Goal: Find specific page/section: Find specific page/section

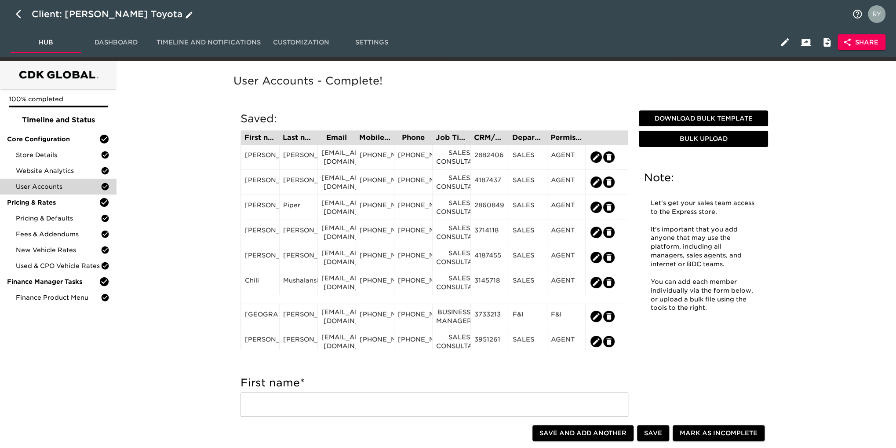
click at [16, 12] on icon "button" at bounding box center [21, 14] width 11 height 11
select select "10"
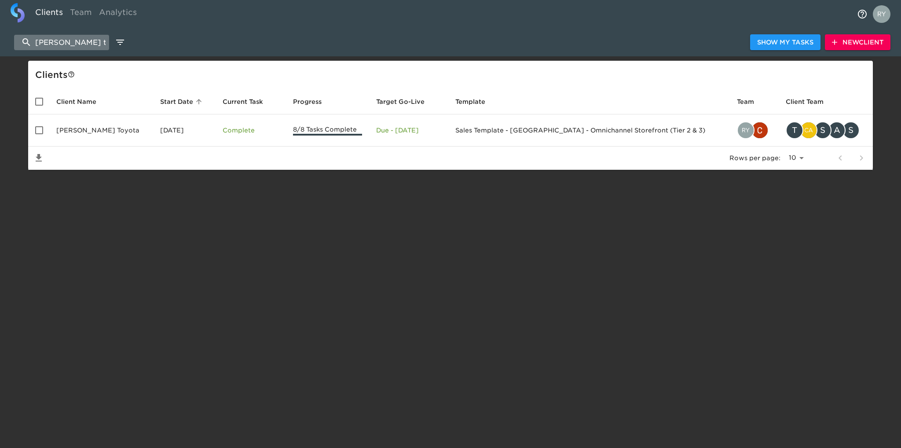
drag, startPoint x: 86, startPoint y: 41, endPoint x: 22, endPoint y: 40, distance: 64.7
click at [22, 40] on input "[PERSON_NAME] toy" at bounding box center [61, 42] width 95 height 15
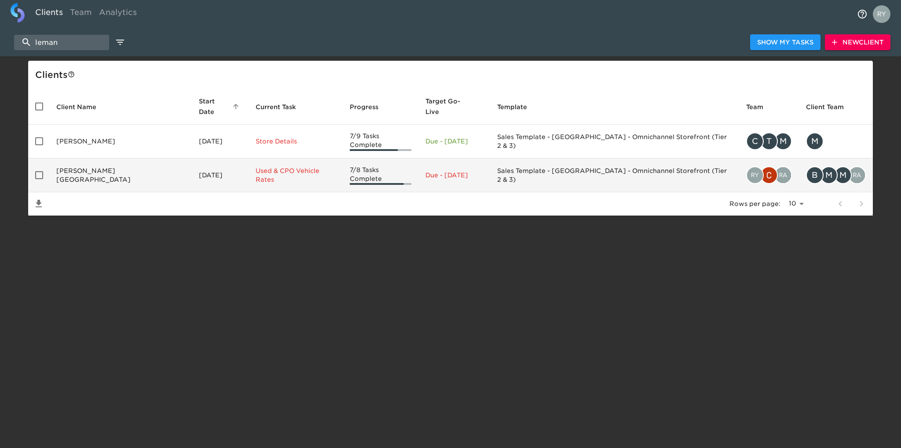
type input "leman"
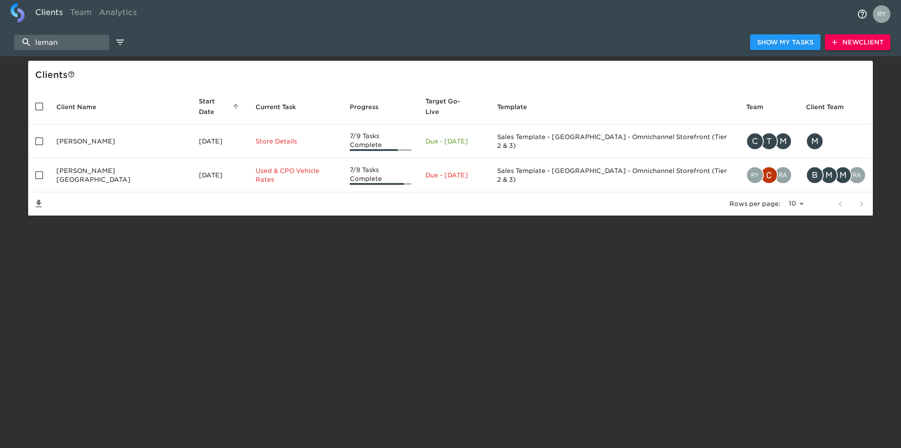
click at [97, 164] on td "[PERSON_NAME][GEOGRAPHIC_DATA]" at bounding box center [120, 175] width 143 height 34
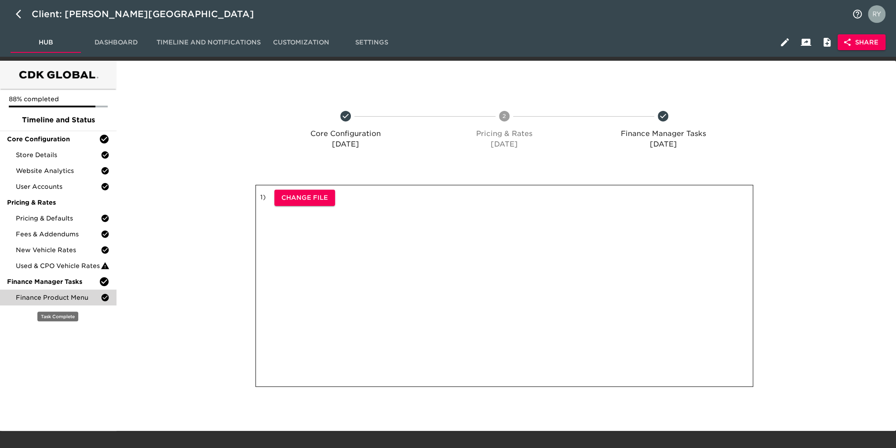
click at [62, 296] on span "Finance Product Menu" at bounding box center [58, 297] width 85 height 9
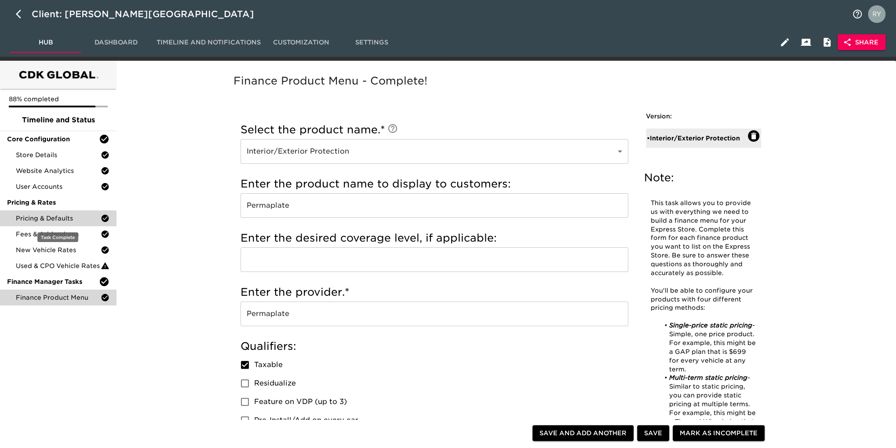
click at [44, 219] on span "Pricing & Defaults" at bounding box center [58, 218] width 85 height 9
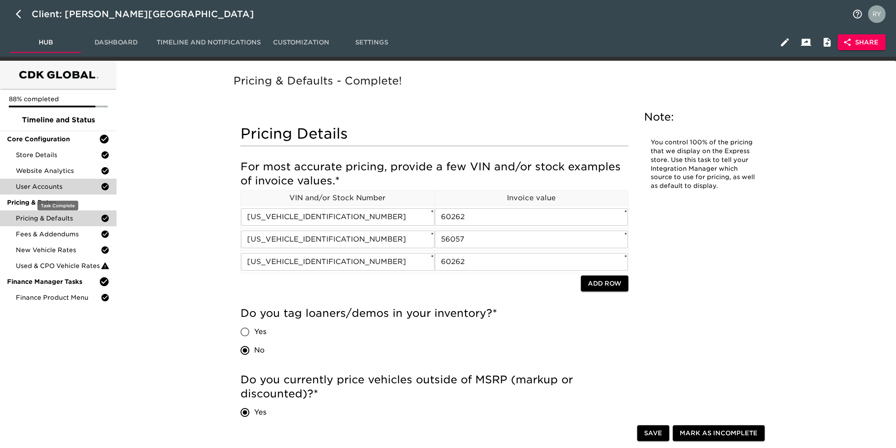
click at [82, 190] on span "User Accounts" at bounding box center [58, 186] width 85 height 9
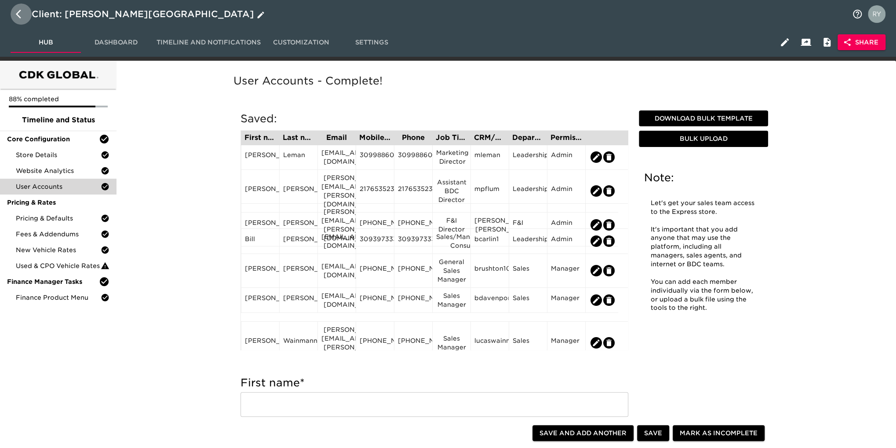
click at [17, 11] on icon "button" at bounding box center [21, 14] width 11 height 11
select select "10"
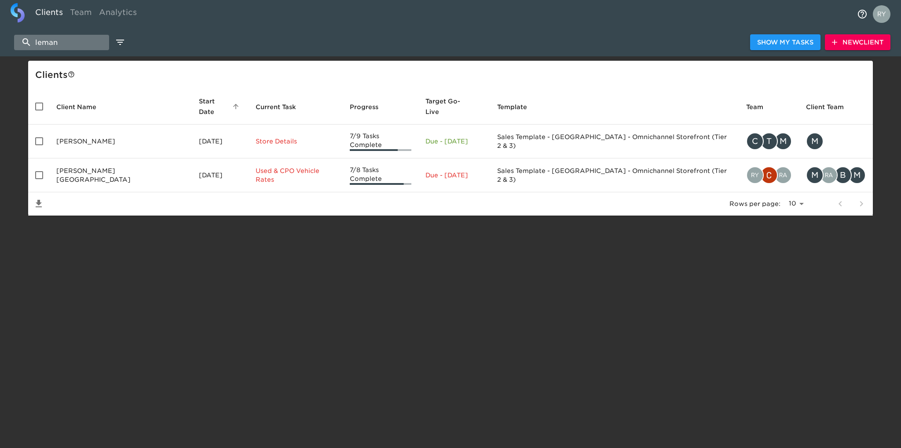
drag, startPoint x: 69, startPoint y: 39, endPoint x: 41, endPoint y: 43, distance: 27.5
click at [28, 43] on input "leman" at bounding box center [61, 42] width 95 height 15
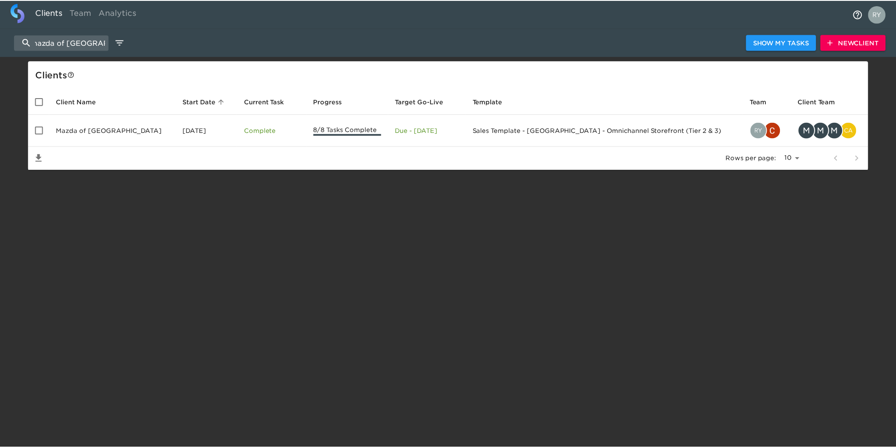
scroll to position [0, 9]
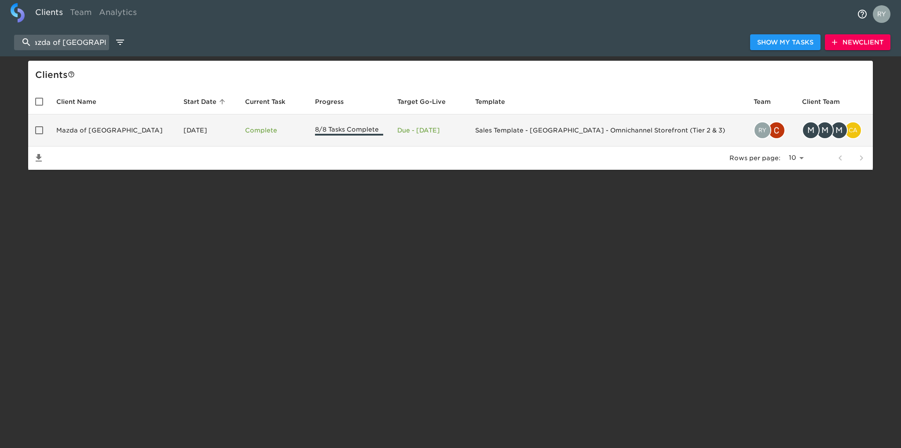
type input "mazda of [GEOGRAPHIC_DATA]"
click at [118, 124] on td "Mazda of [GEOGRAPHIC_DATA]" at bounding box center [112, 130] width 127 height 32
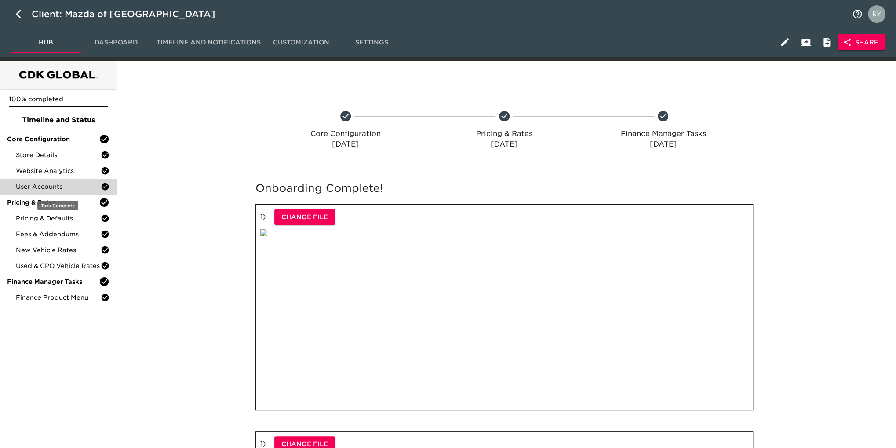
click at [61, 186] on span "User Accounts" at bounding box center [58, 186] width 85 height 9
